Goal: Transaction & Acquisition: Obtain resource

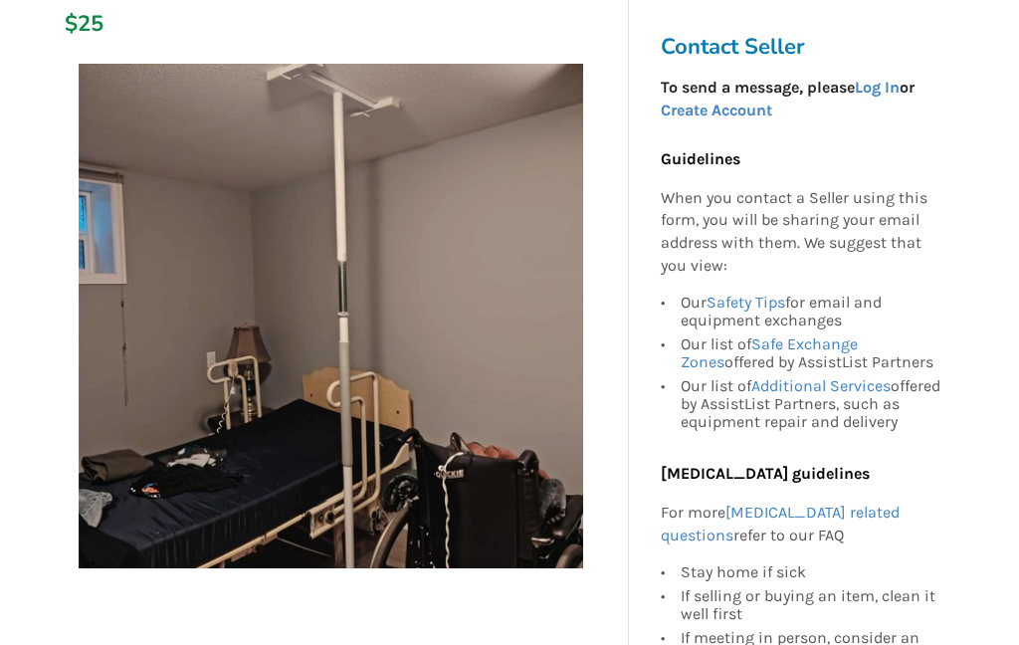
scroll to position [296, 0]
click at [752, 53] on h3 "Contact Seller" at bounding box center [808, 47] width 295 height 28
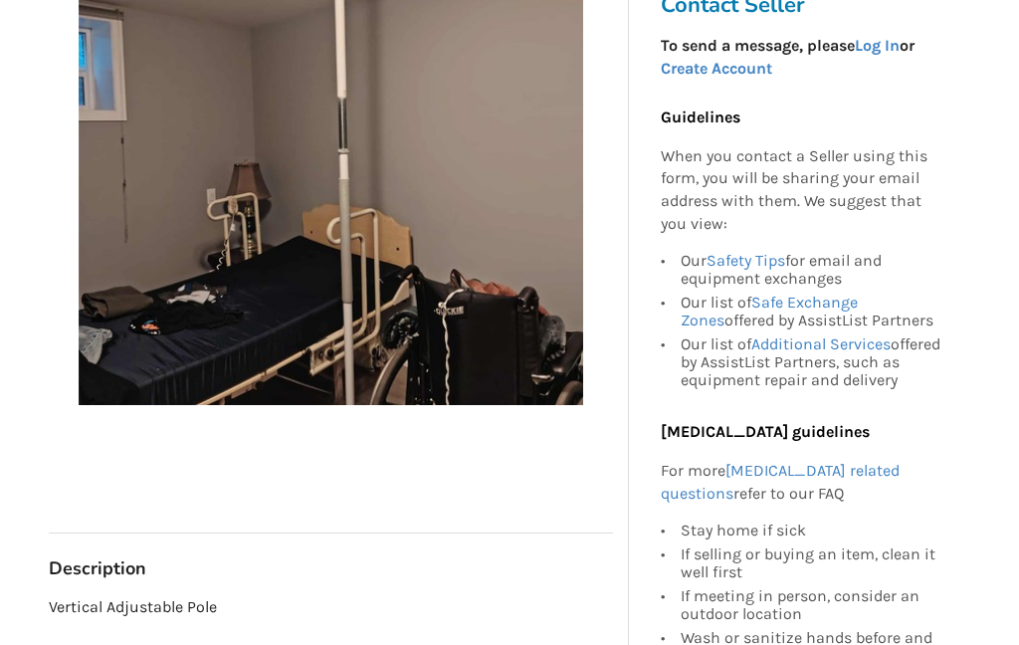
scroll to position [455, 0]
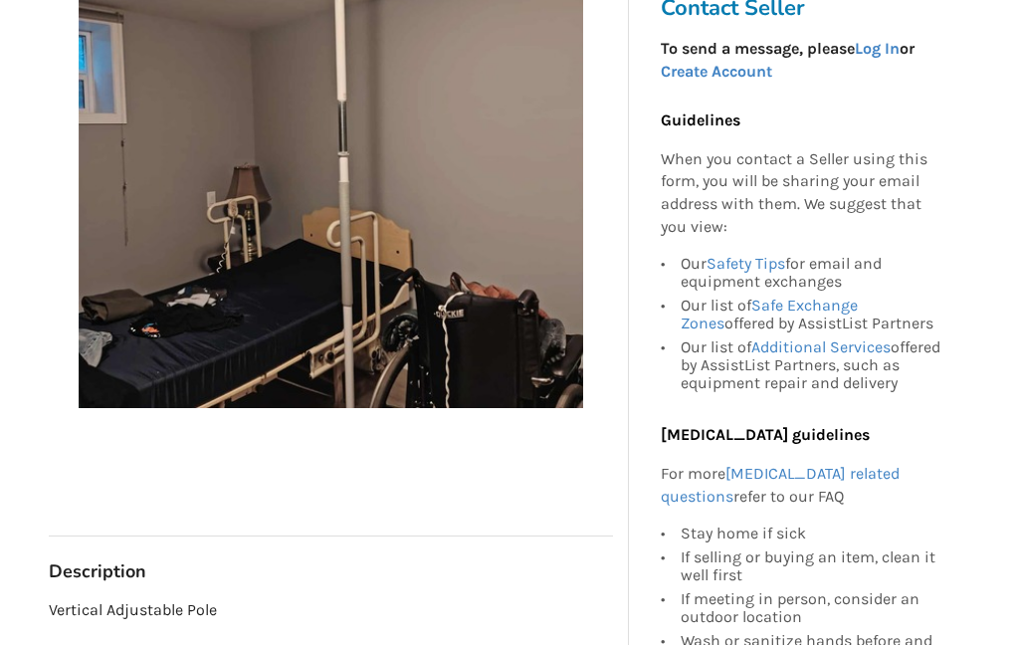
click at [890, 59] on link "Log In" at bounding box center [877, 49] width 45 height 19
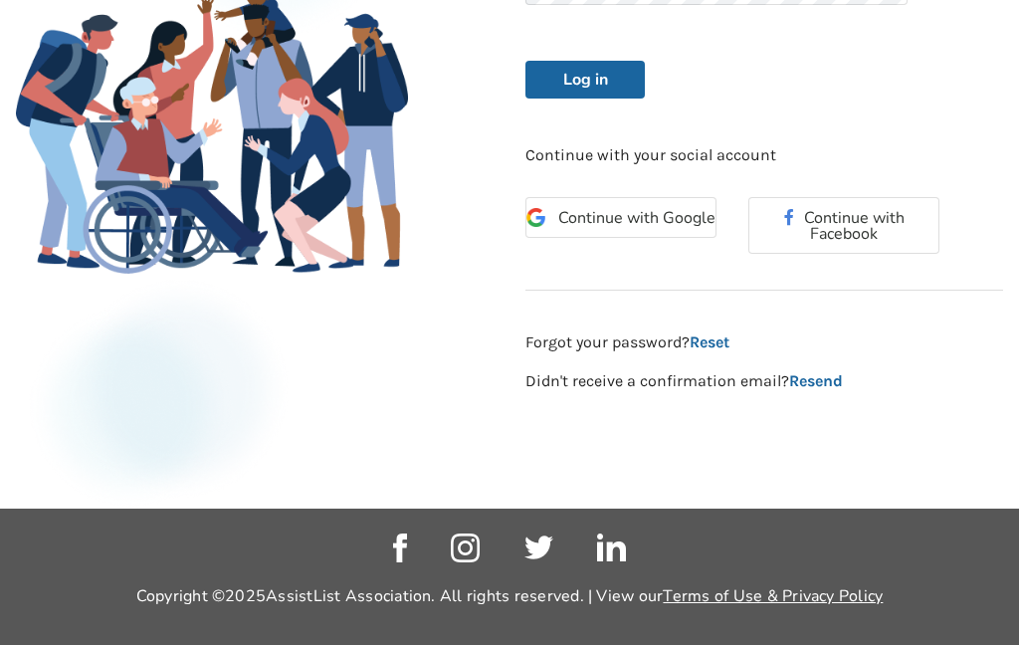
scroll to position [456, 0]
click at [601, 85] on button "Log in" at bounding box center [585, 80] width 119 height 38
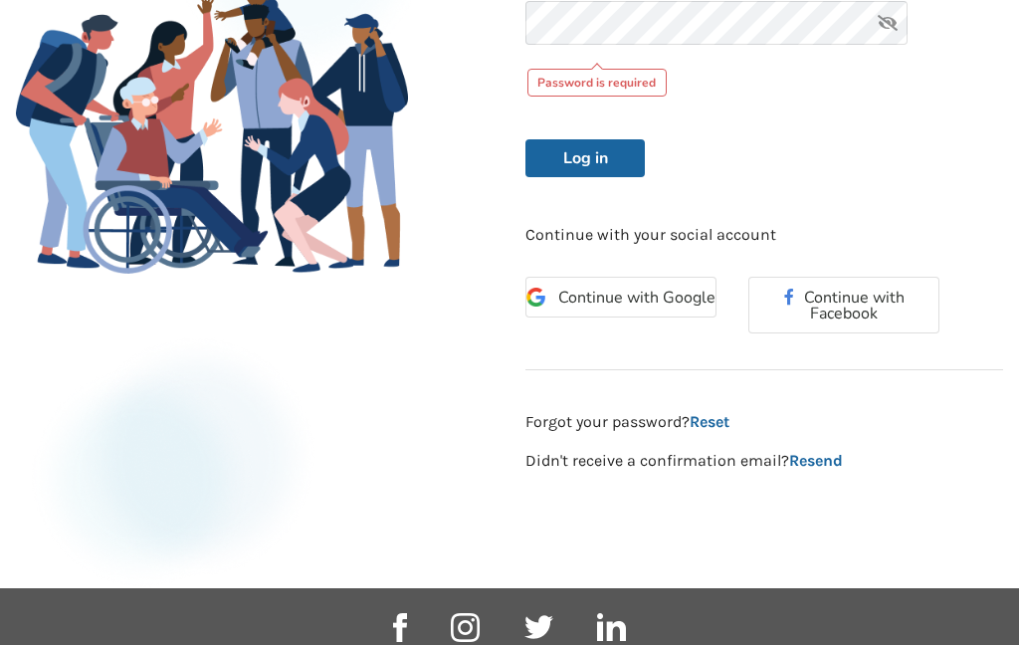
click at [648, 89] on div "Password is required" at bounding box center [598, 83] width 140 height 28
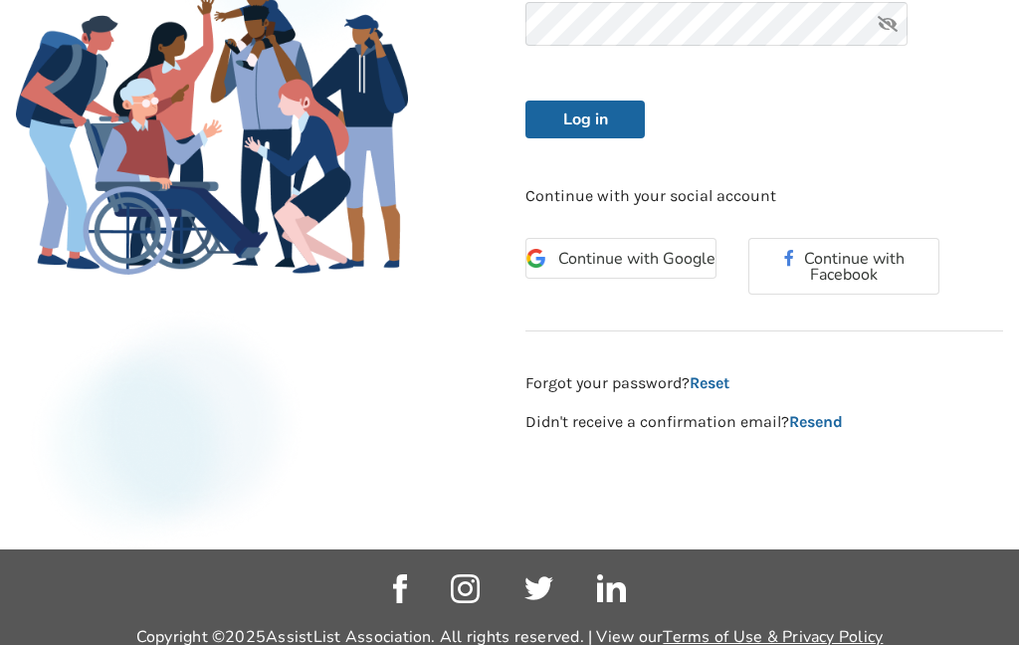
click at [611, 122] on button "Log in" at bounding box center [585, 120] width 119 height 38
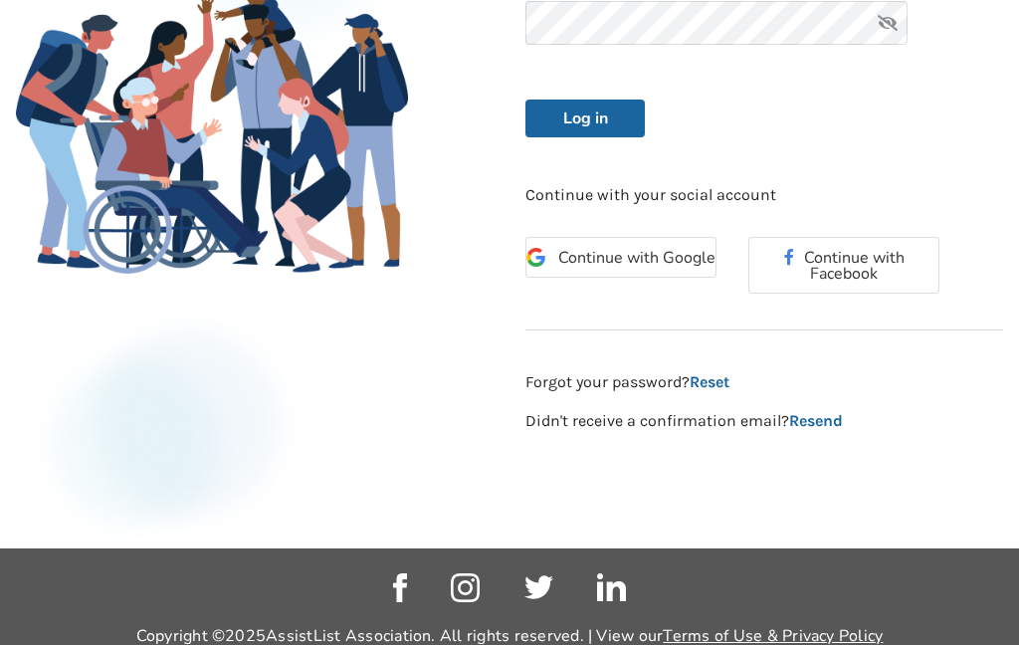
click at [590, 117] on button "Log in" at bounding box center [585, 119] width 119 height 38
click at [596, 118] on button "Log in" at bounding box center [585, 119] width 119 height 38
click at [655, 241] on button "Continue with Google" at bounding box center [621, 257] width 191 height 41
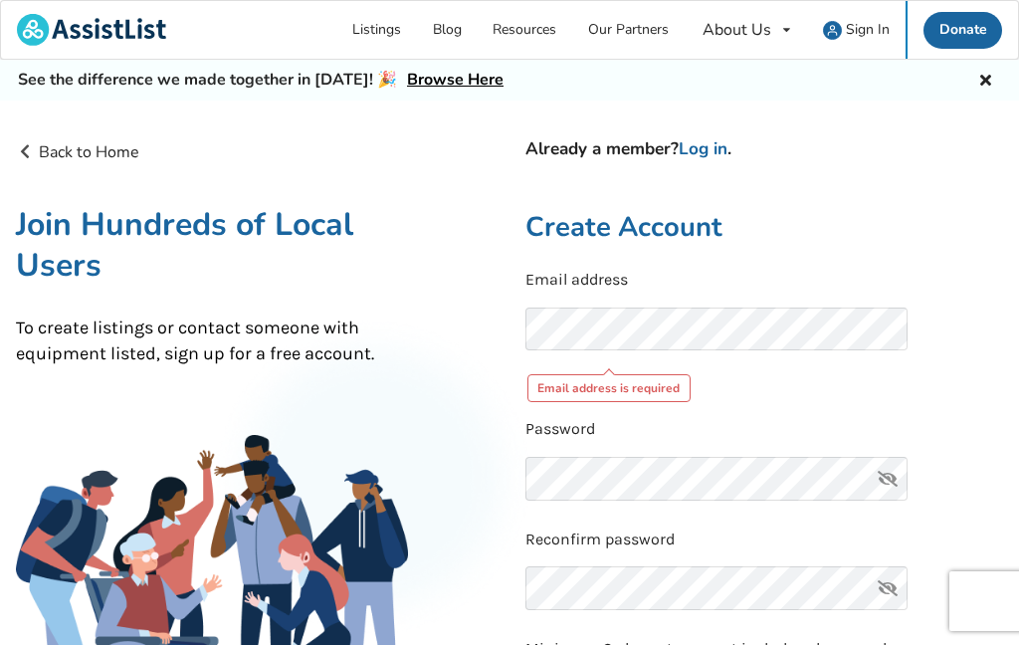
click at [894, 489] on icon at bounding box center [888, 479] width 40 height 44
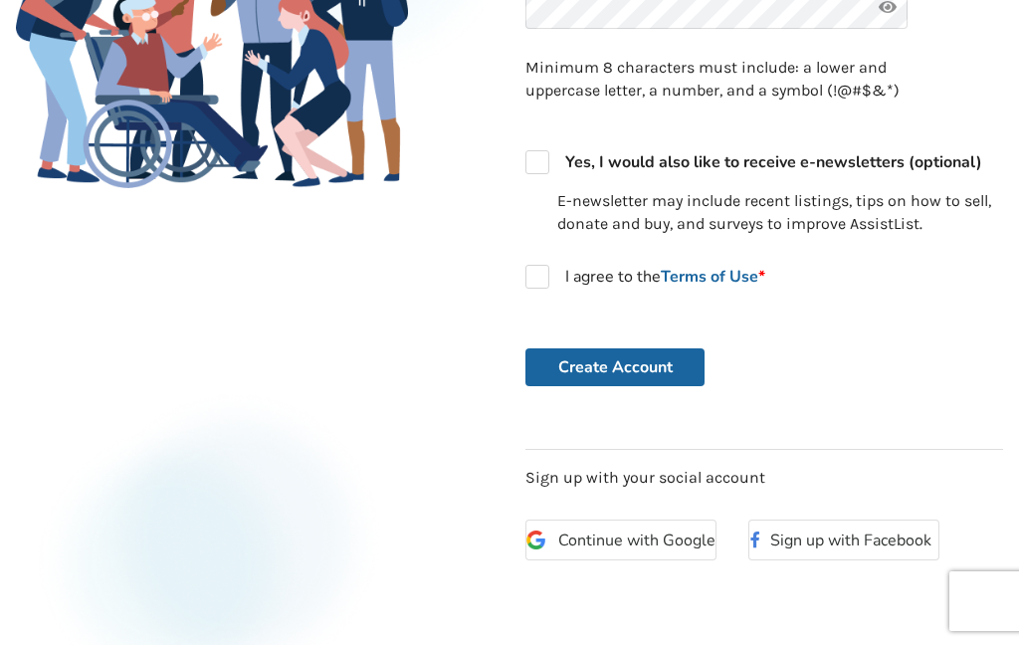
scroll to position [555, 0]
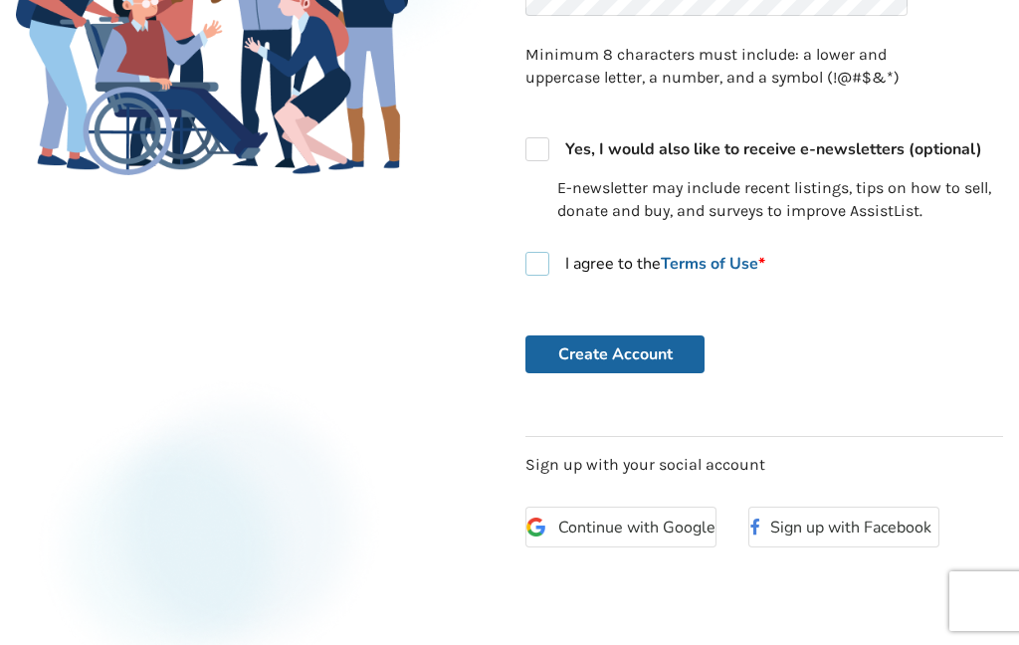
click at [528, 254] on label "I agree to the Terms of Use *" at bounding box center [646, 264] width 240 height 24
checkbox input "true"
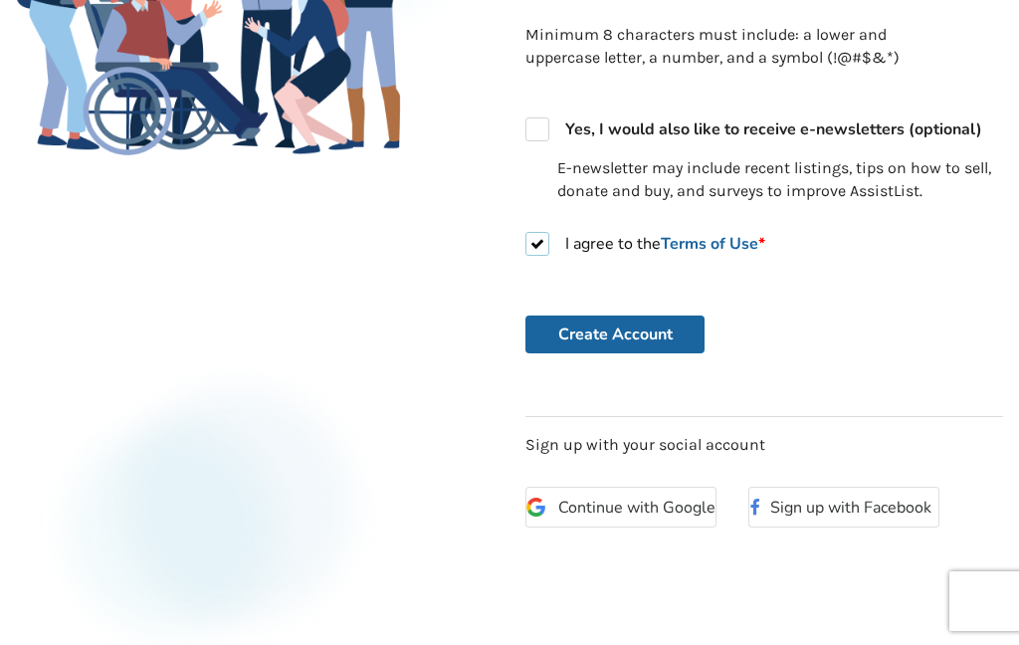
scroll to position [583, 0]
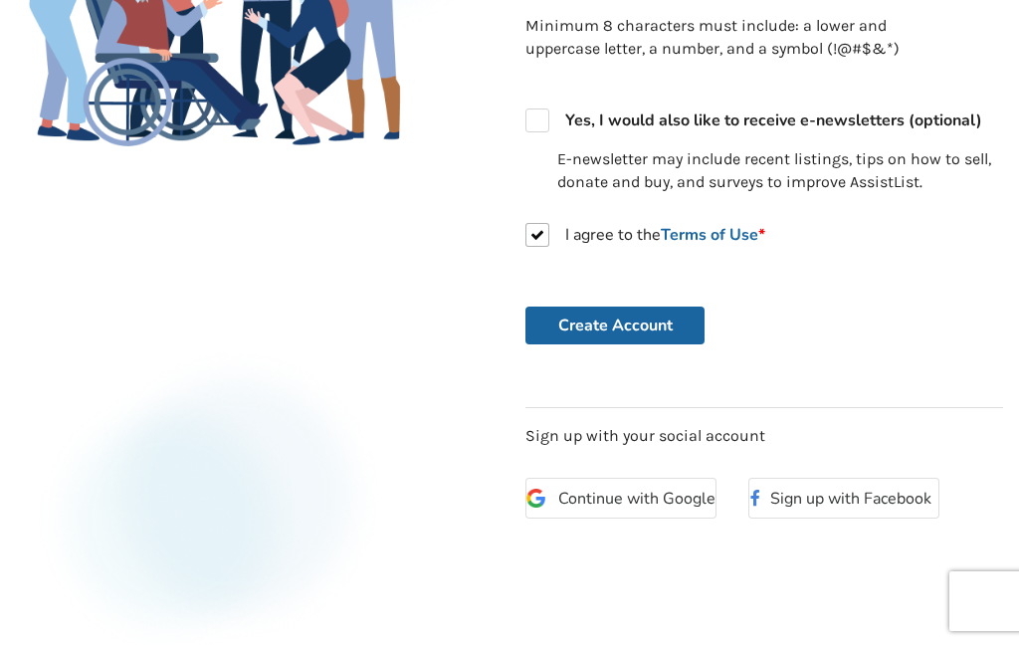
click at [898, 495] on span "Sign up with Facebook" at bounding box center [855, 499] width 168 height 22
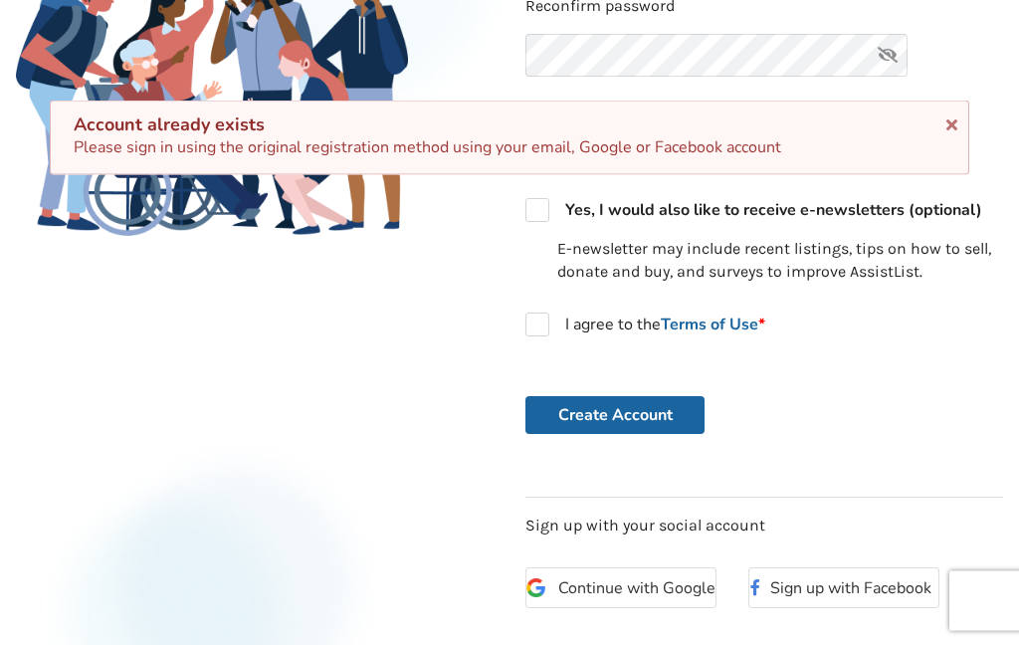
scroll to position [494, 0]
click at [657, 596] on button "Continue with Google" at bounding box center [621, 587] width 191 height 41
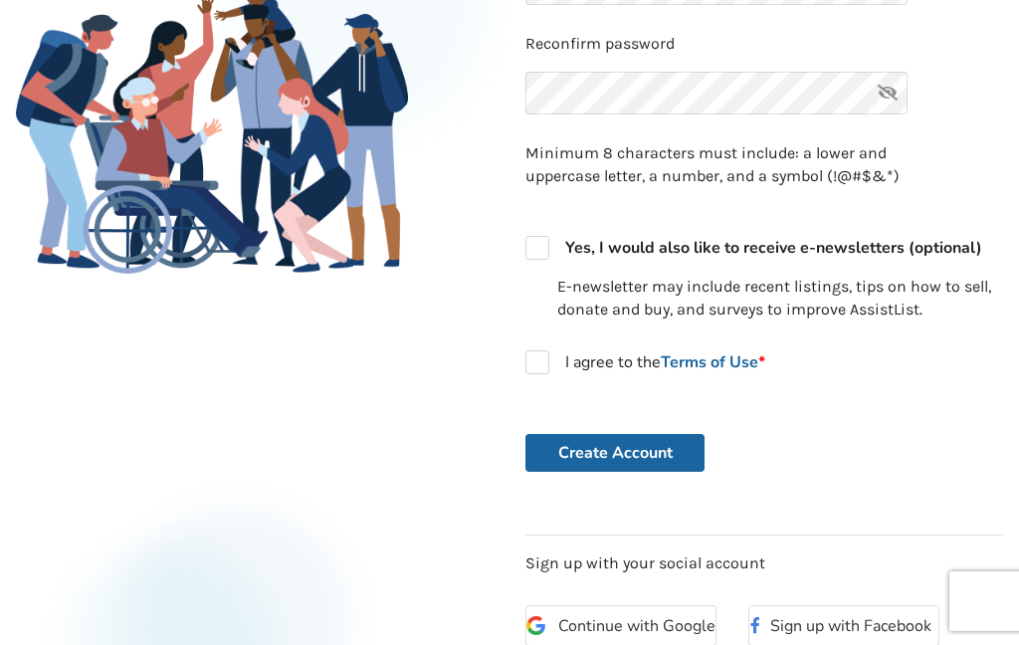
scroll to position [457, 0]
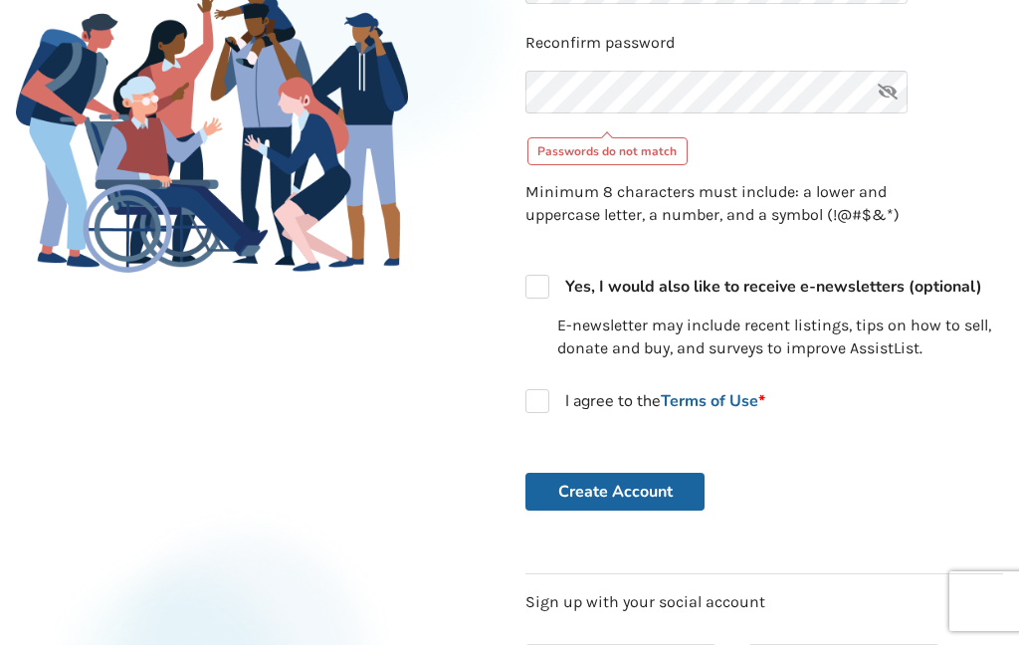
click at [895, 96] on icon at bounding box center [888, 93] width 40 height 44
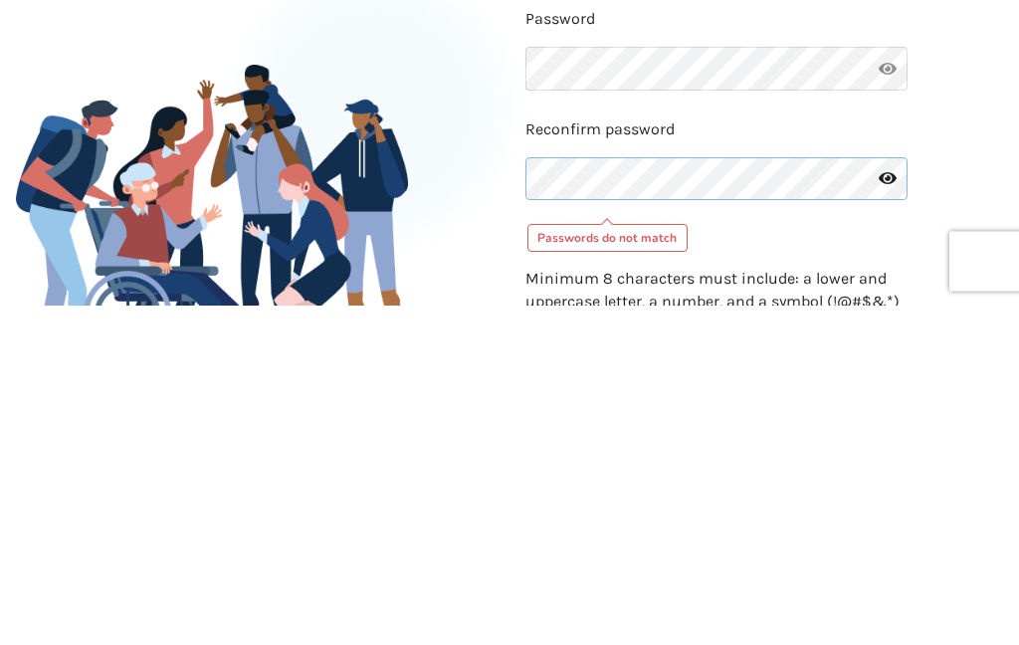
scroll to position [0, 0]
